Goal: Contribute content

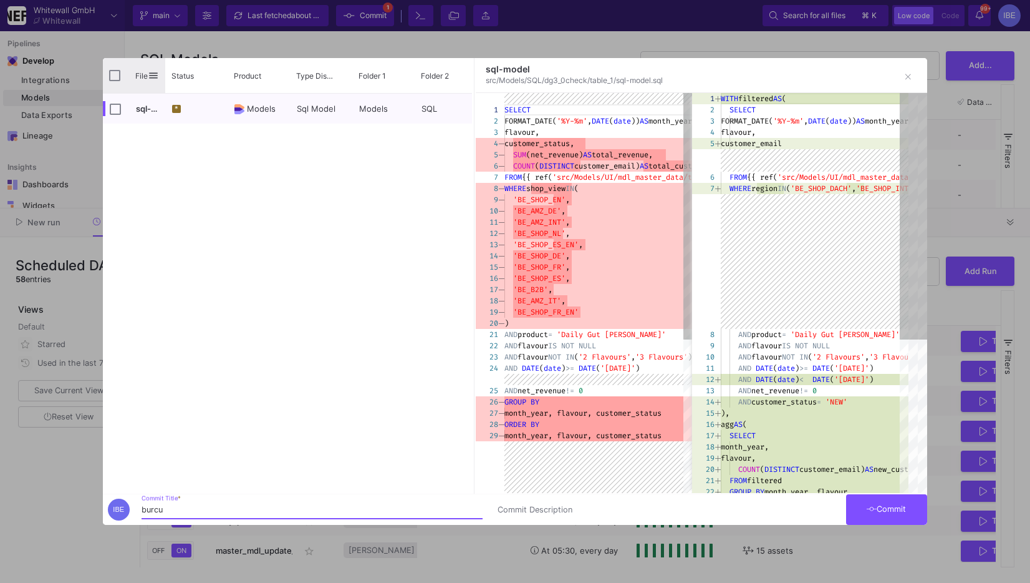
type input "burcu"
click at [115, 70] on input "Press Space to toggle all rows selection (unchecked)" at bounding box center [114, 75] width 11 height 11
checkbox input "true"
click at [879, 514] on button "Commit" at bounding box center [886, 509] width 81 height 31
